Goal: Information Seeking & Learning: Learn about a topic

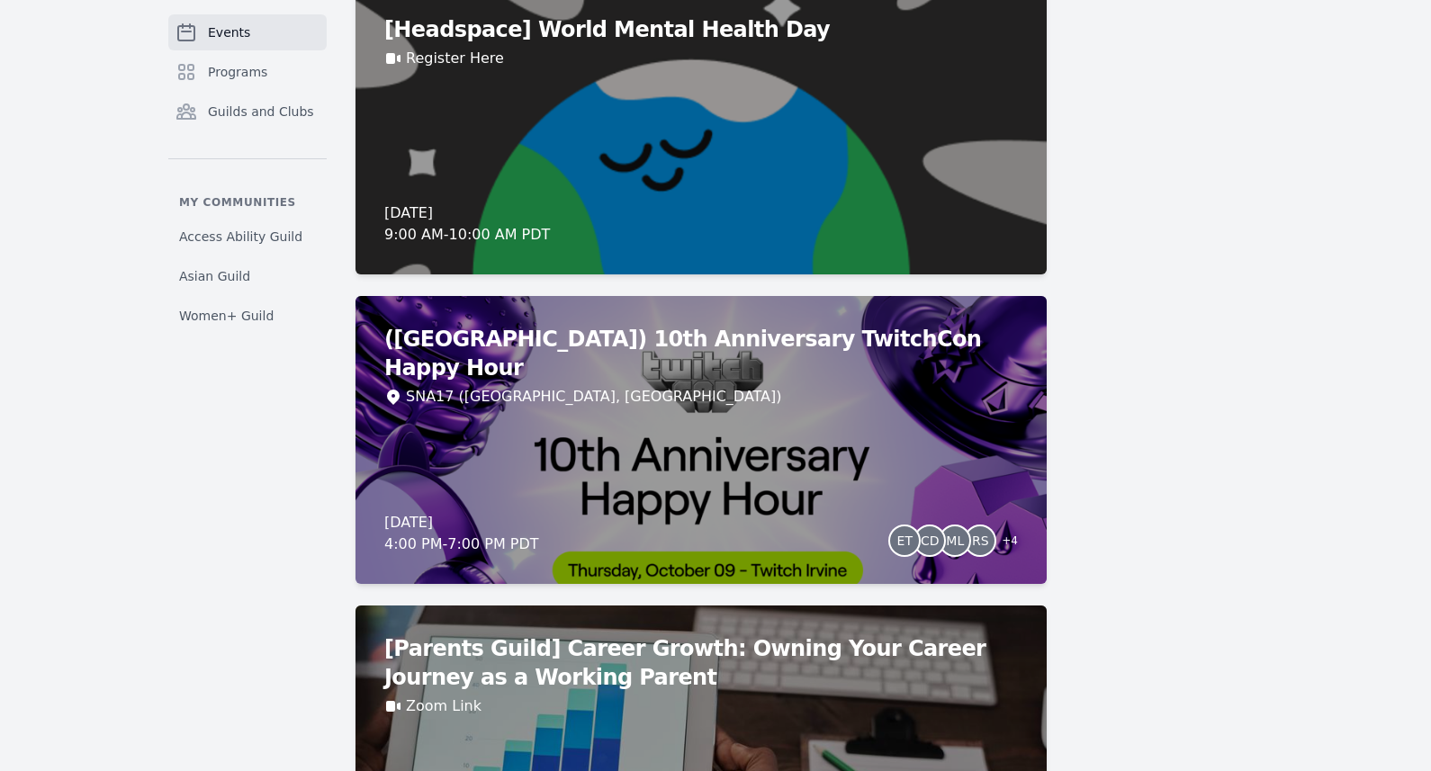
scroll to position [8395, 0]
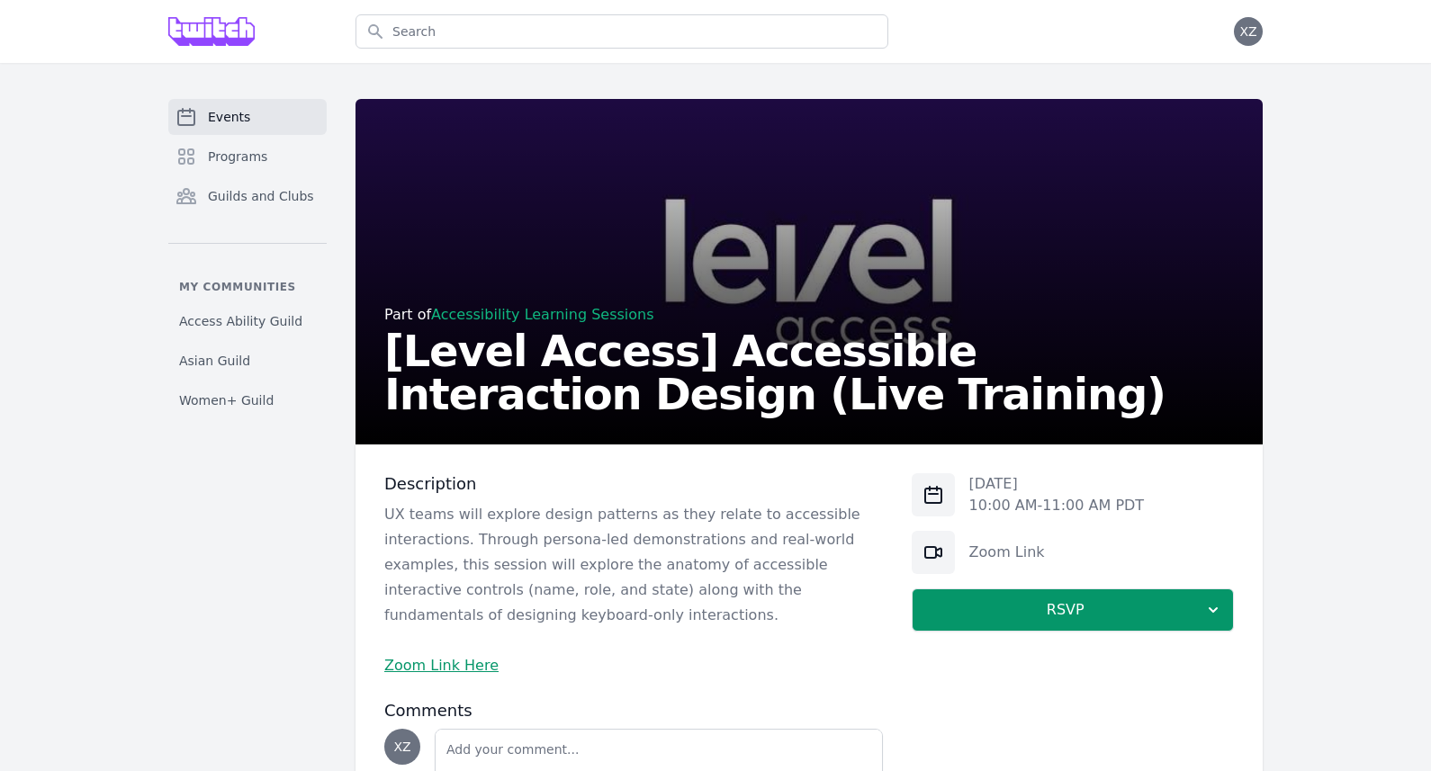
scroll to position [148, 0]
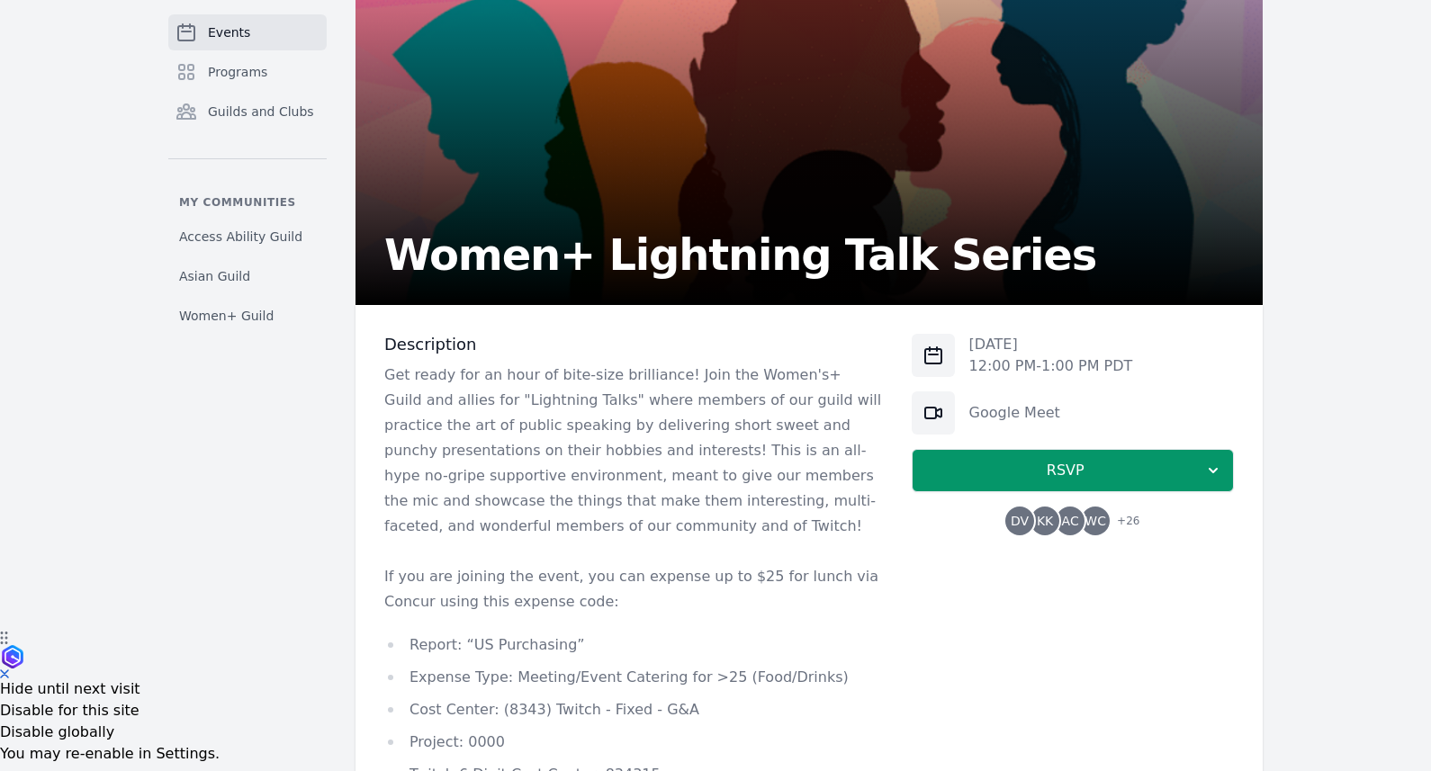
scroll to position [324, 0]
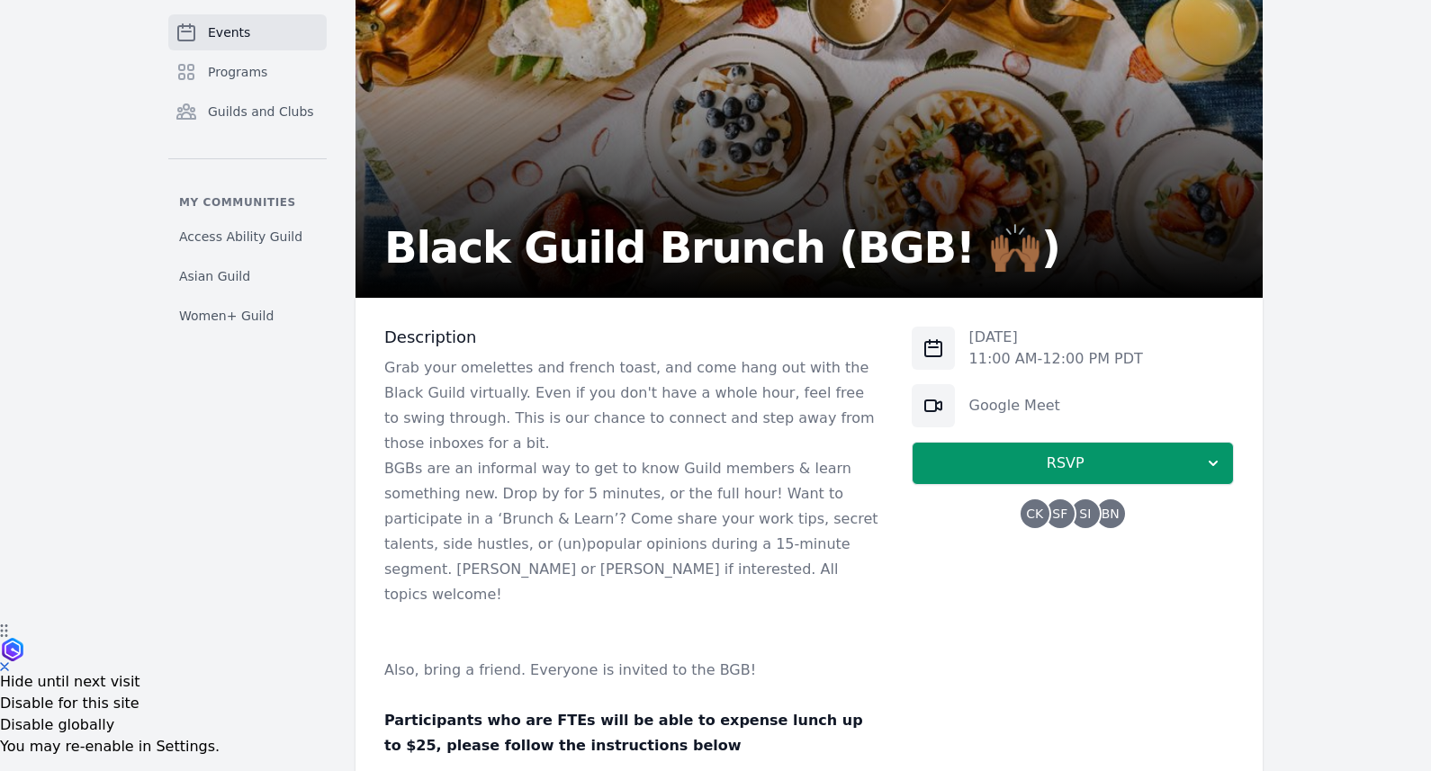
scroll to position [146, 0]
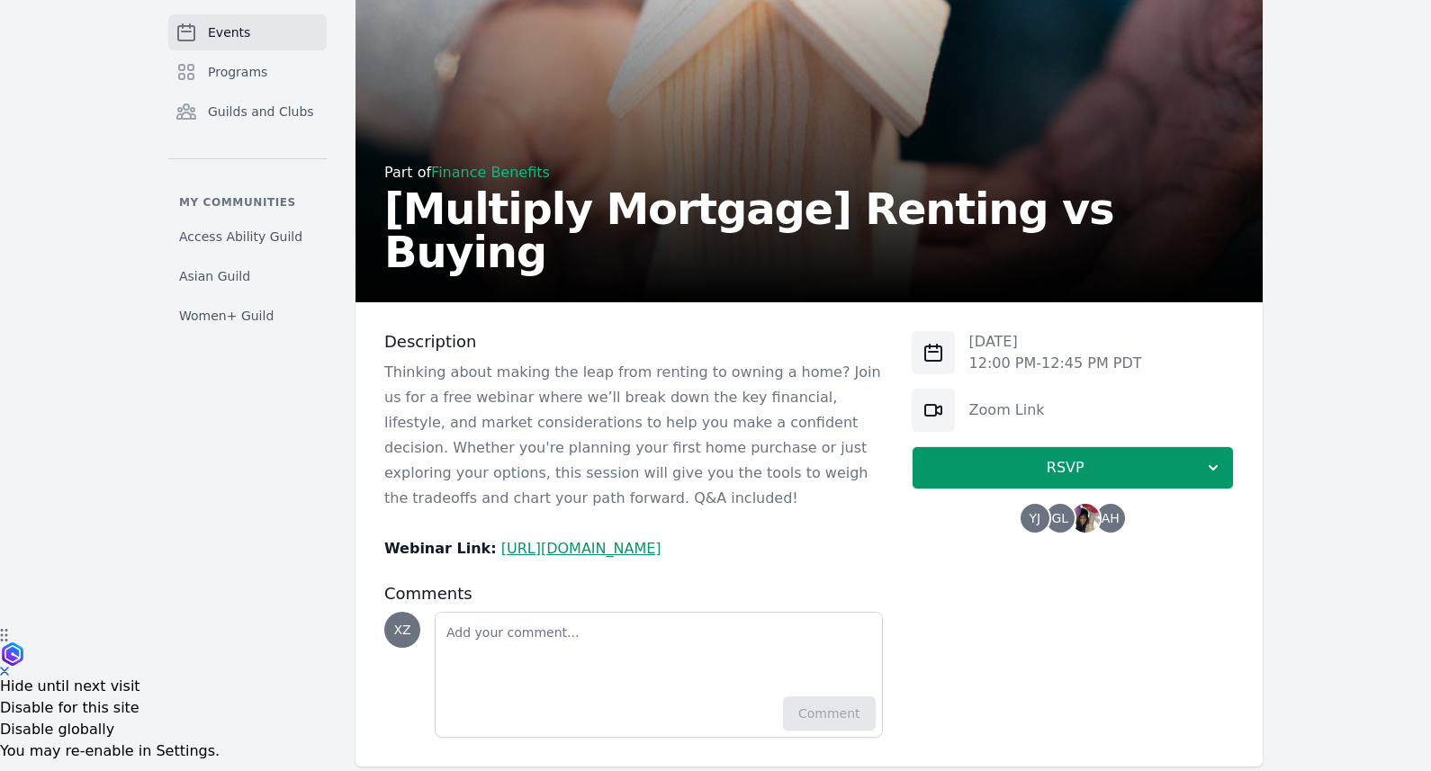
scroll to position [174, 0]
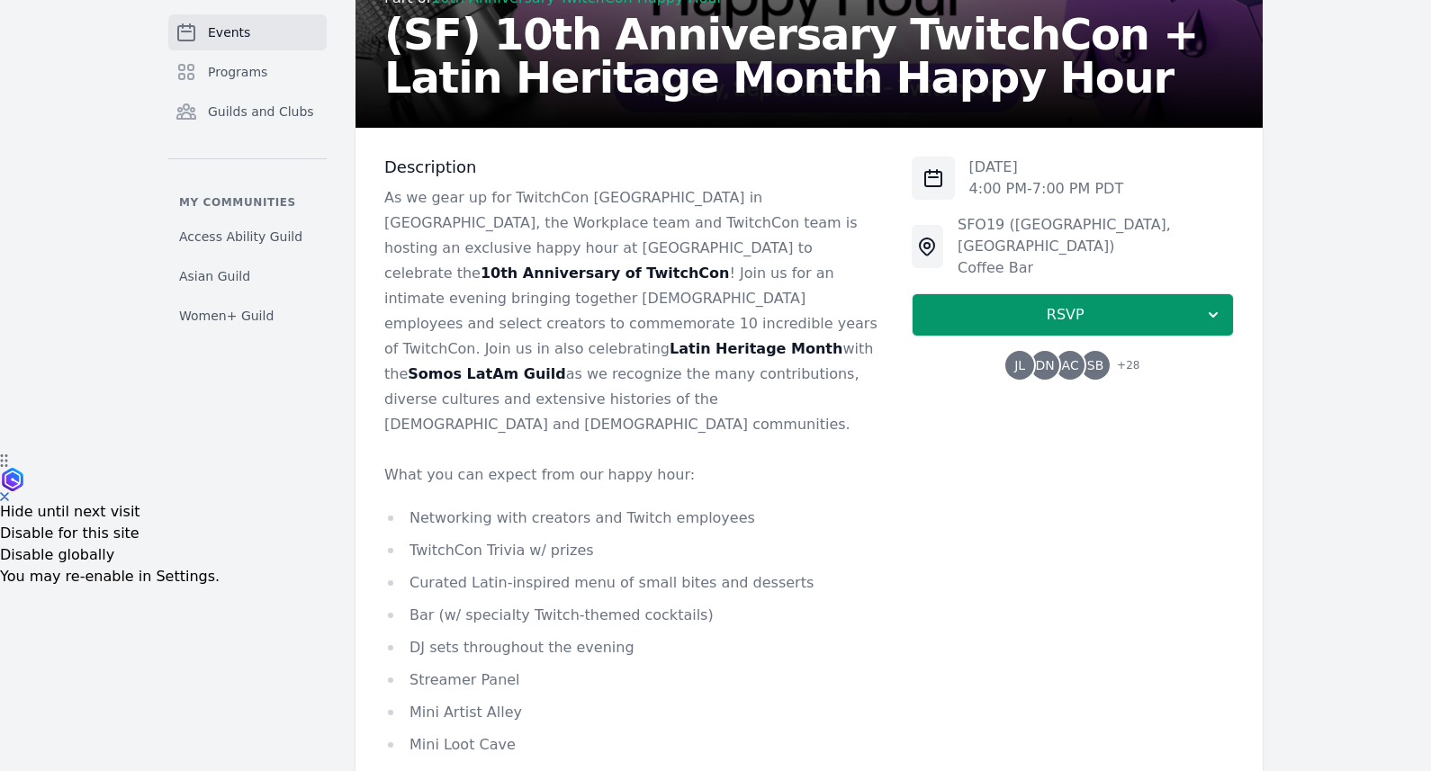
scroll to position [301, 0]
